Goal: Task Accomplishment & Management: Manage account settings

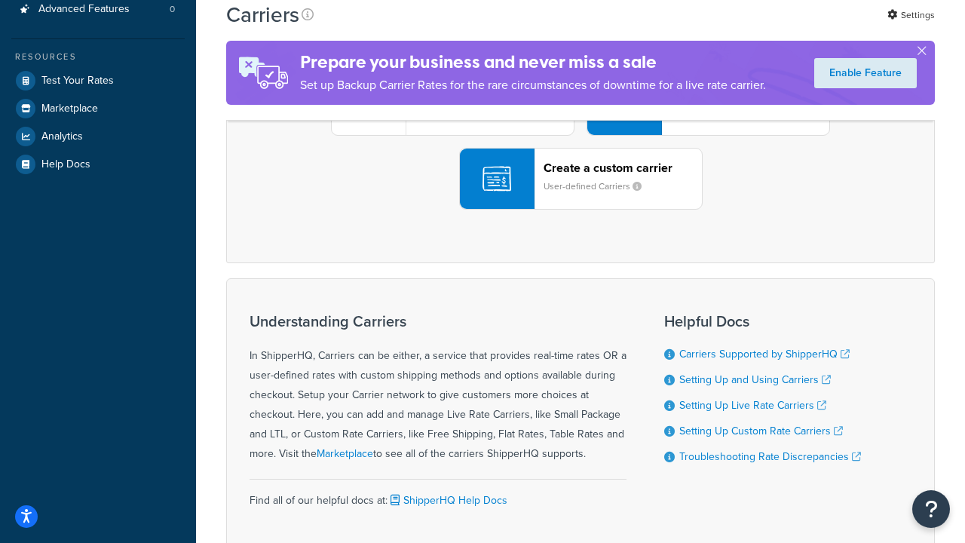
click at [580, 209] on div "UPS® Published daily rates FedEx List rates USPS Online rates See all live rate…" at bounding box center [580, 104] width 677 height 209
click at [750, 27] on header "FedEx" at bounding box center [750, 20] width 158 height 14
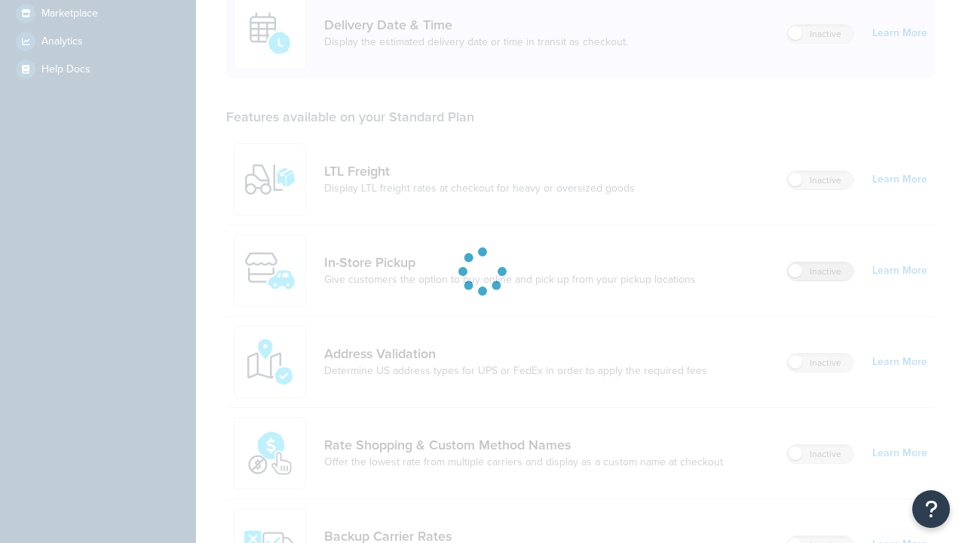
click at [820, 262] on label "Inactive" at bounding box center [820, 271] width 66 height 18
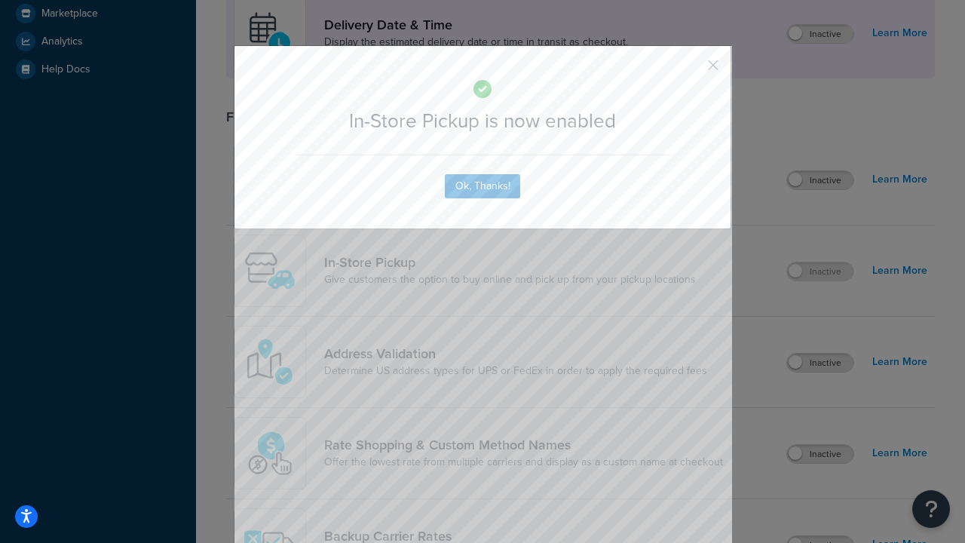
scroll to position [656, 0]
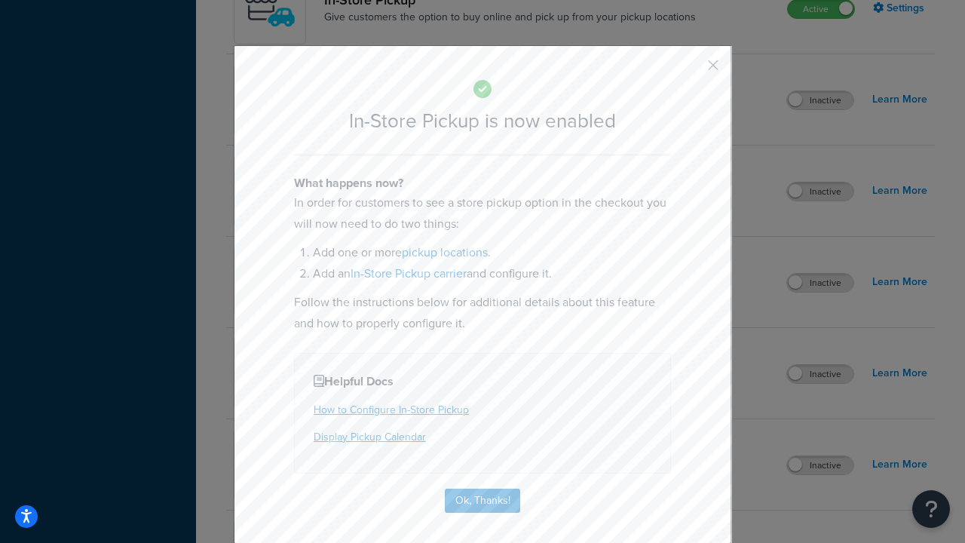
click at [690, 70] on button "button" at bounding box center [691, 71] width 4 height 4
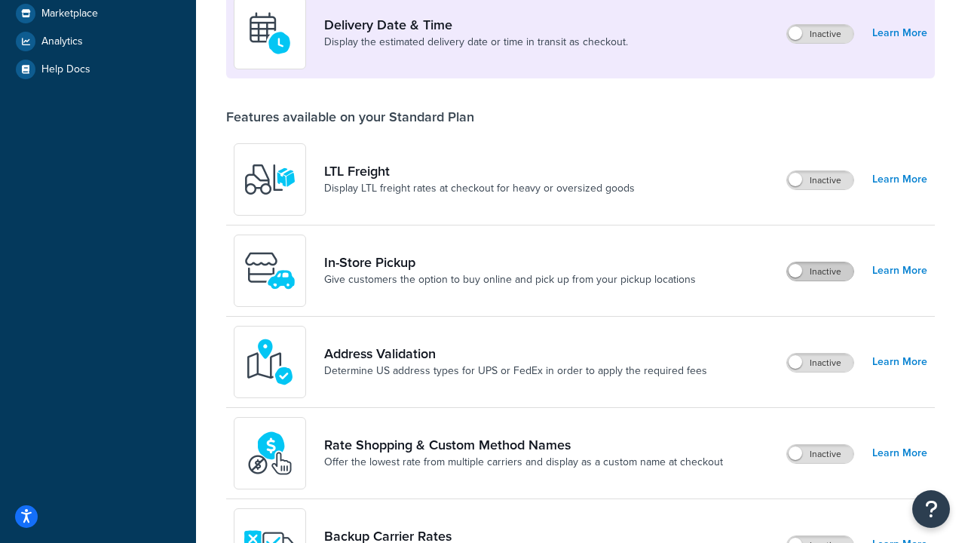
scroll to position [365, 0]
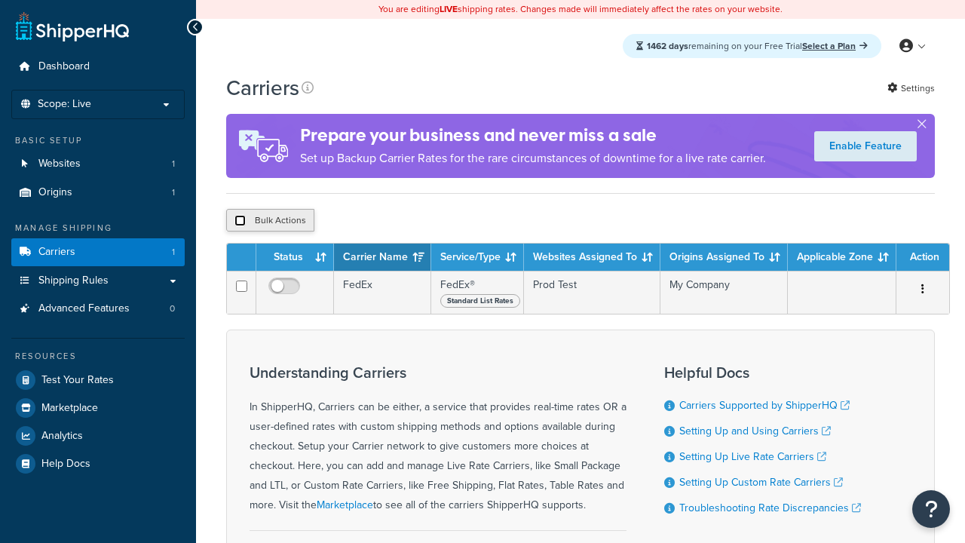
click at [240, 222] on input "checkbox" at bounding box center [239, 220] width 11 height 11
checkbox input "true"
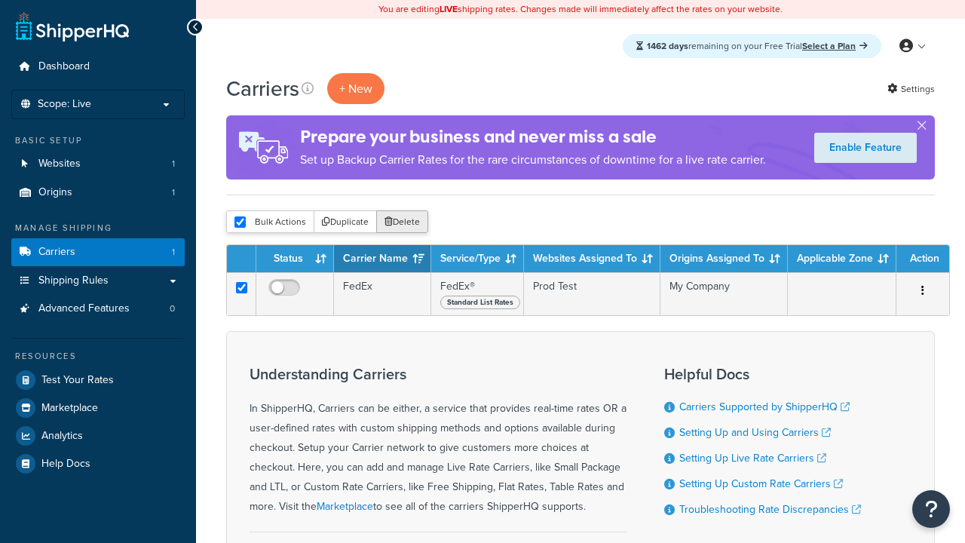
click at [405, 222] on button "Delete" at bounding box center [402, 221] width 52 height 23
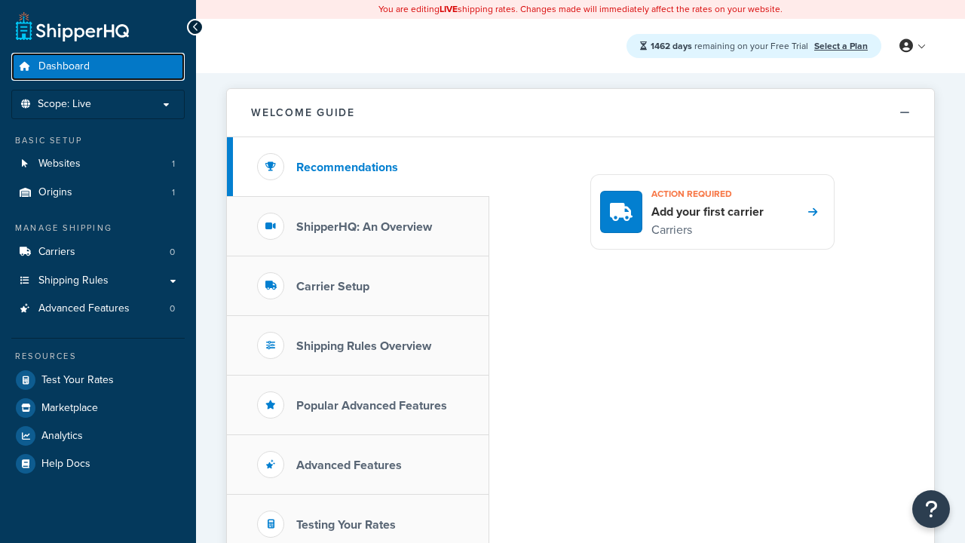
click at [64, 66] on span "Dashboard" at bounding box center [63, 66] width 51 height 13
click at [911, 46] on icon at bounding box center [906, 46] width 14 height 14
click at [0, 0] on span "Billing" at bounding box center [0, 0] width 0 height 0
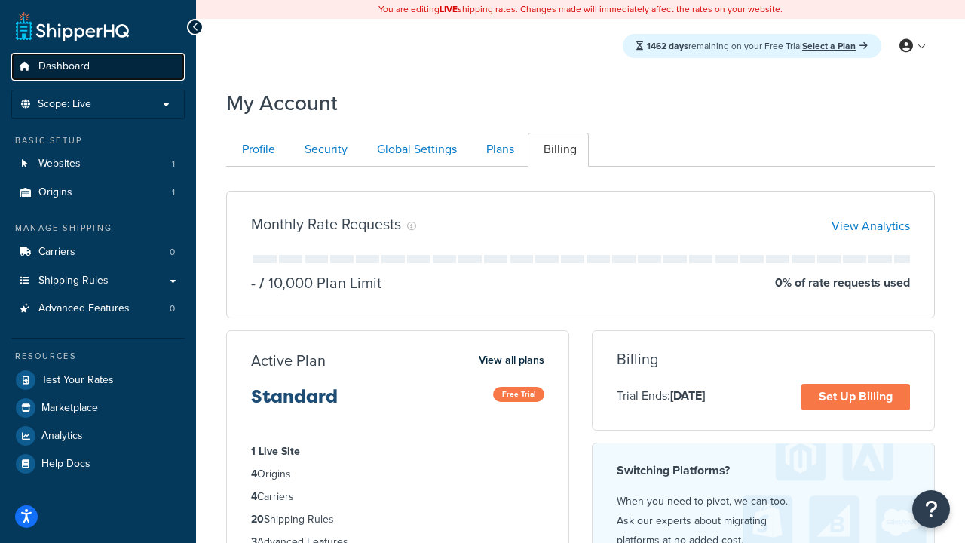
click at [64, 66] on span "Dashboard" at bounding box center [63, 66] width 51 height 13
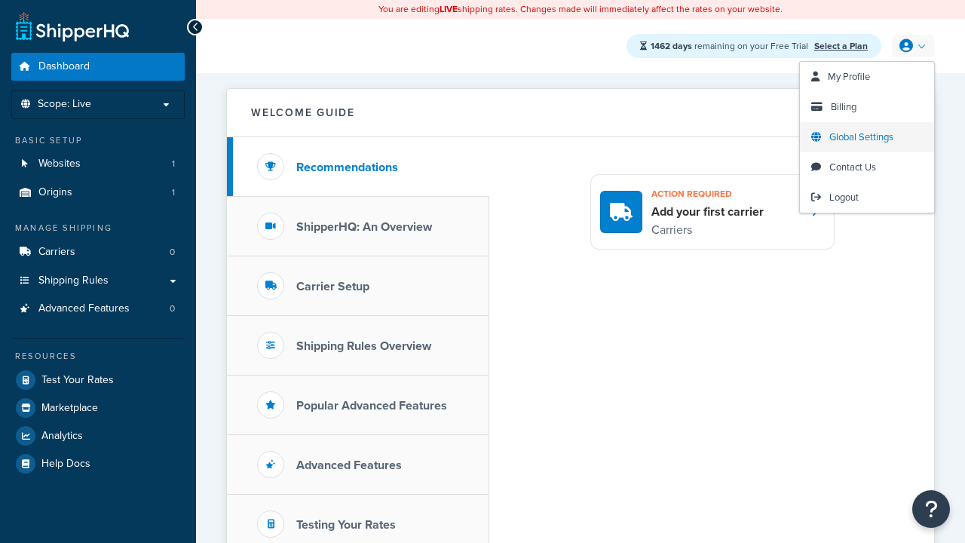
click at [861, 137] on span "Global Settings" at bounding box center [861, 137] width 64 height 14
